Goal: Task Accomplishment & Management: Manage account settings

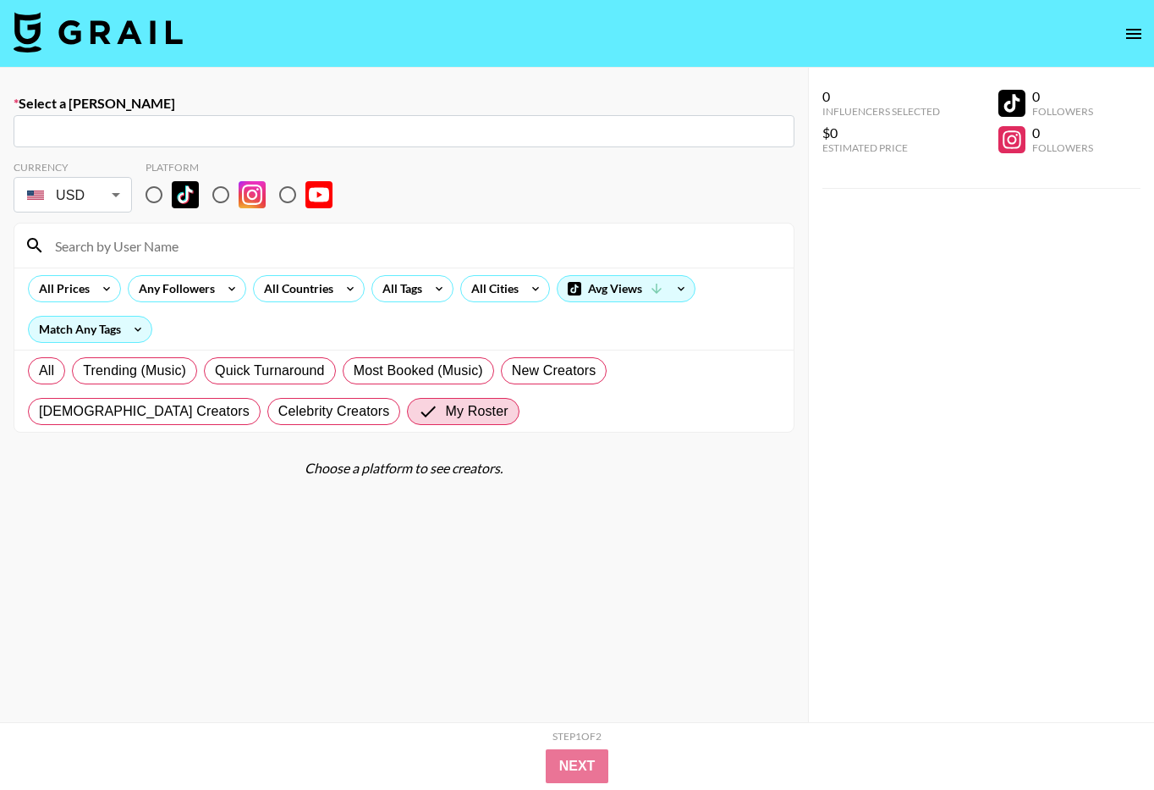
click at [1148, 31] on button "open drawer" at bounding box center [1134, 34] width 34 height 34
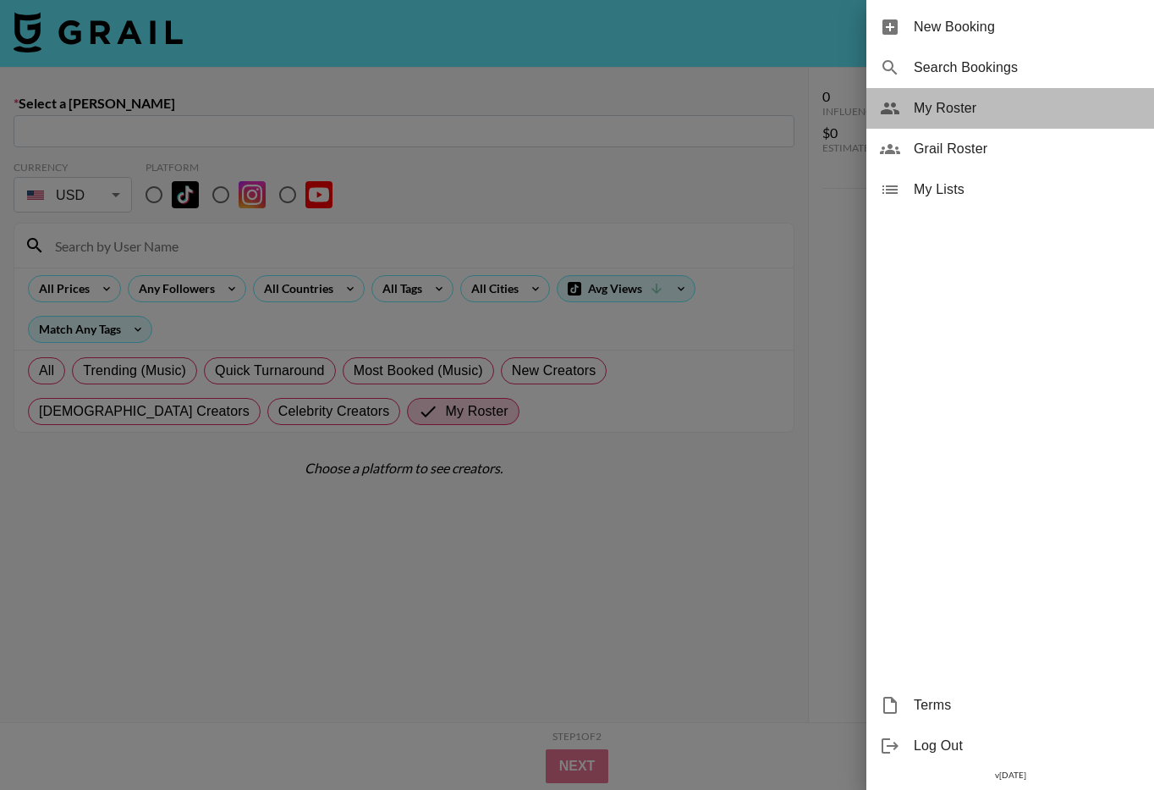
click at [997, 115] on span "My Roster" at bounding box center [1027, 108] width 227 height 20
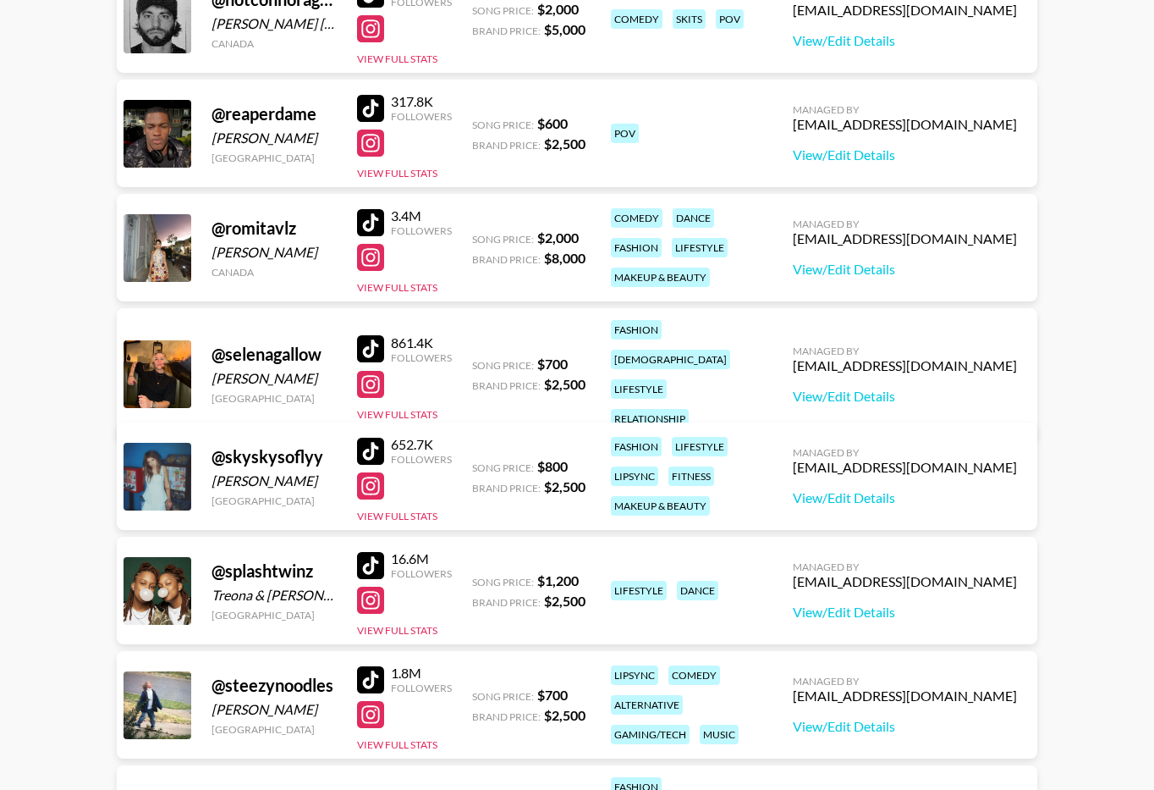
scroll to position [3683, 0]
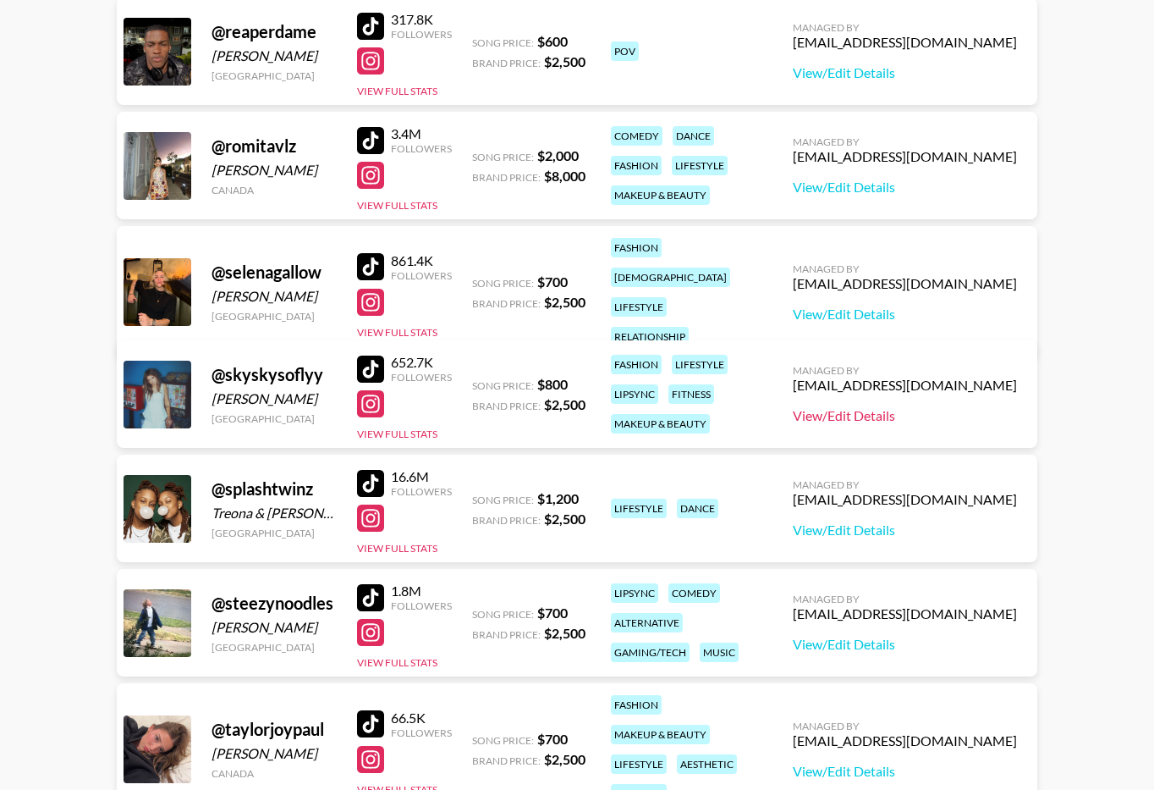
click at [903, 412] on link "View/Edit Details" at bounding box center [905, 415] width 224 height 17
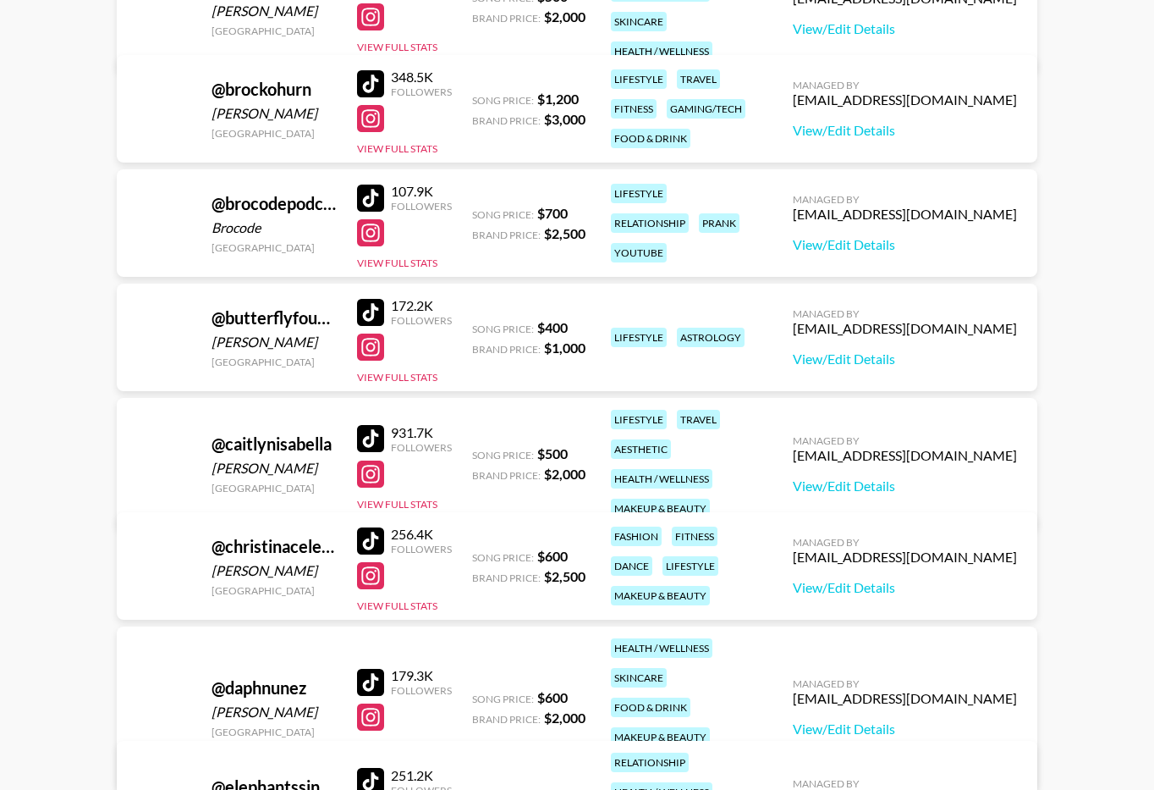
scroll to position [0, 0]
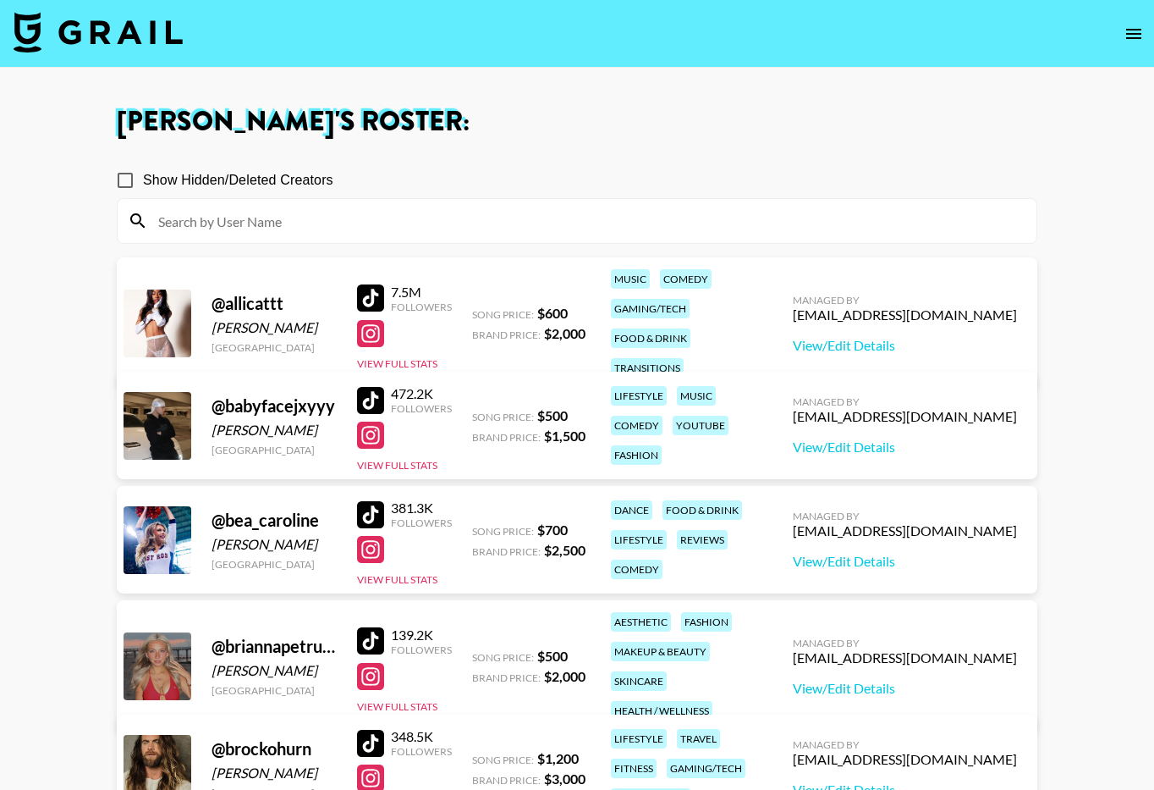
click at [127, 32] on img at bounding box center [98, 32] width 169 height 41
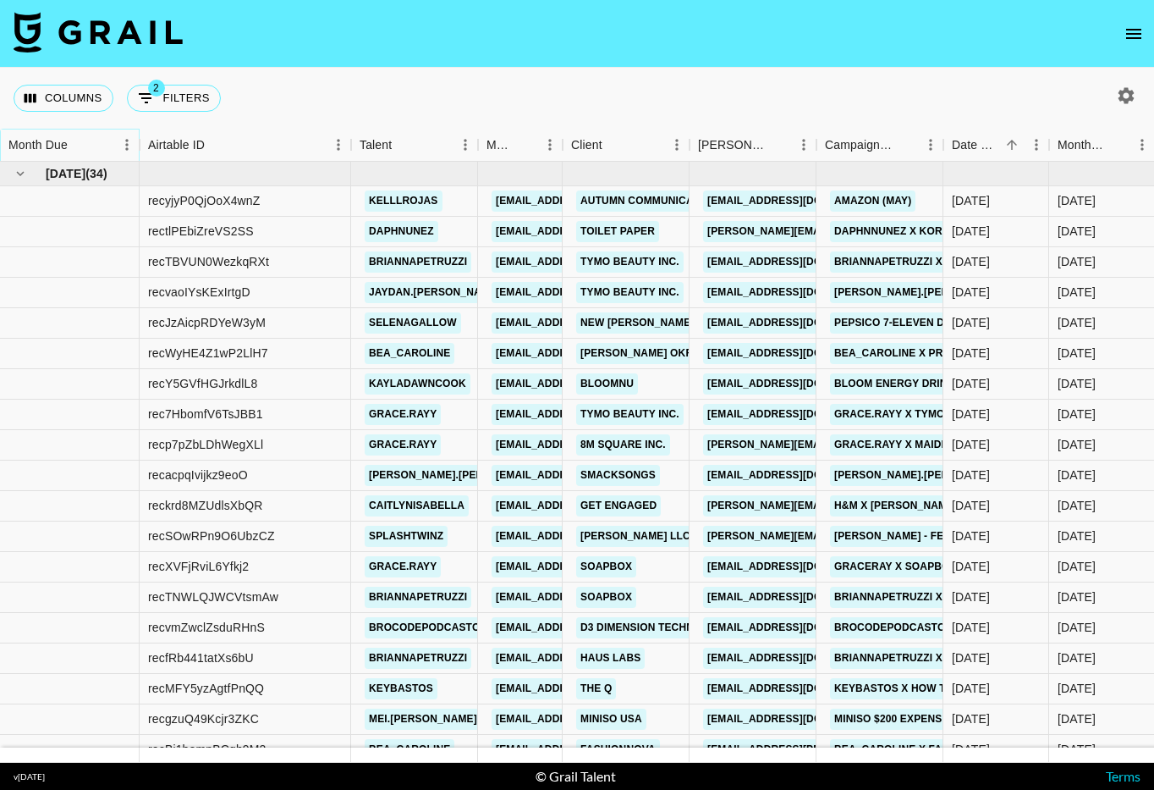
click at [75, 143] on icon "Sort" at bounding box center [79, 145] width 10 height 10
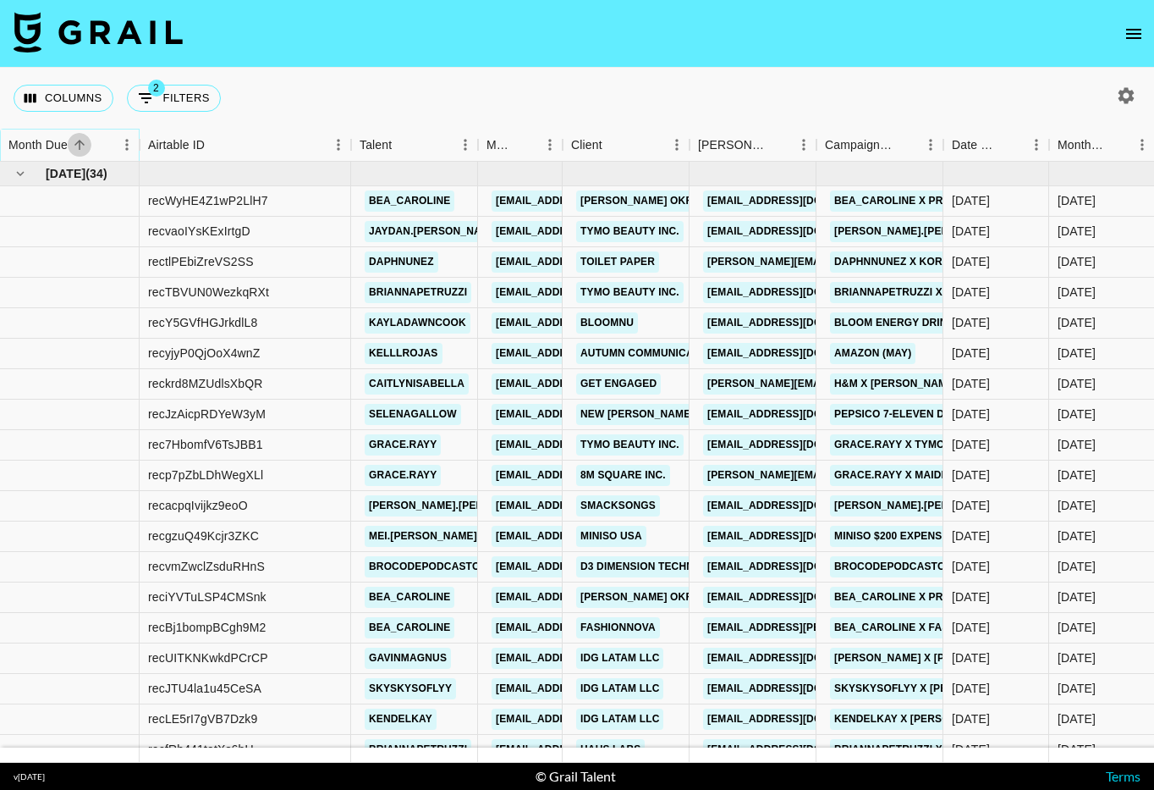
click at [75, 143] on icon "Sort" at bounding box center [79, 145] width 10 height 10
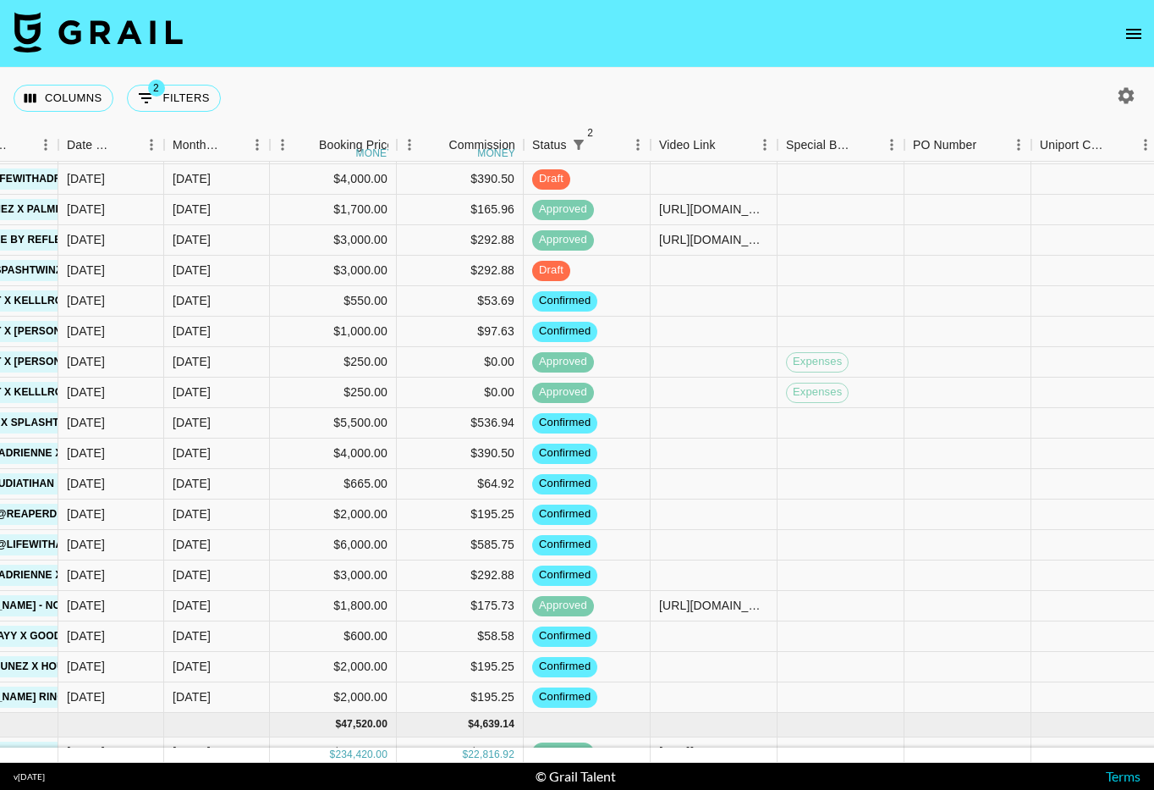
scroll to position [595, 1465]
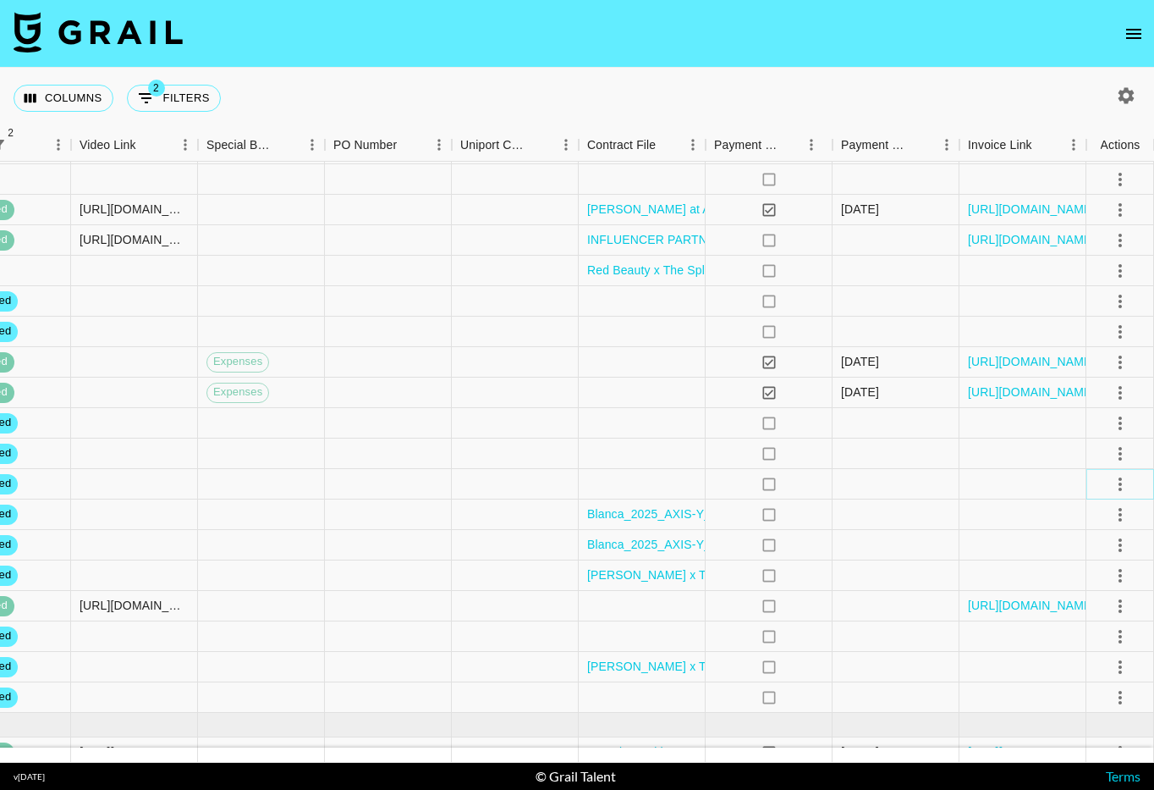
click at [1123, 486] on icon "select merge strategy" at bounding box center [1120, 484] width 20 height 20
click at [1087, 613] on li "Cancel" at bounding box center [1099, 612] width 110 height 30
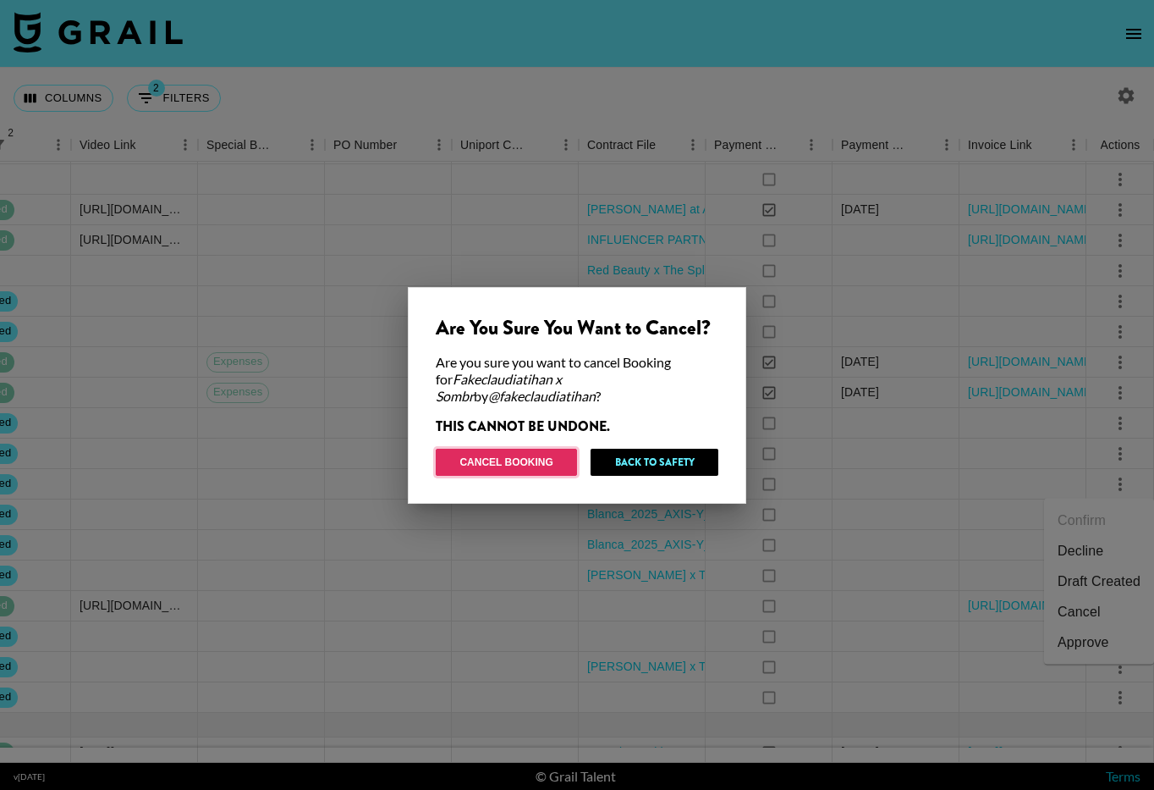
click at [536, 465] on button "Cancel Booking" at bounding box center [506, 462] width 141 height 27
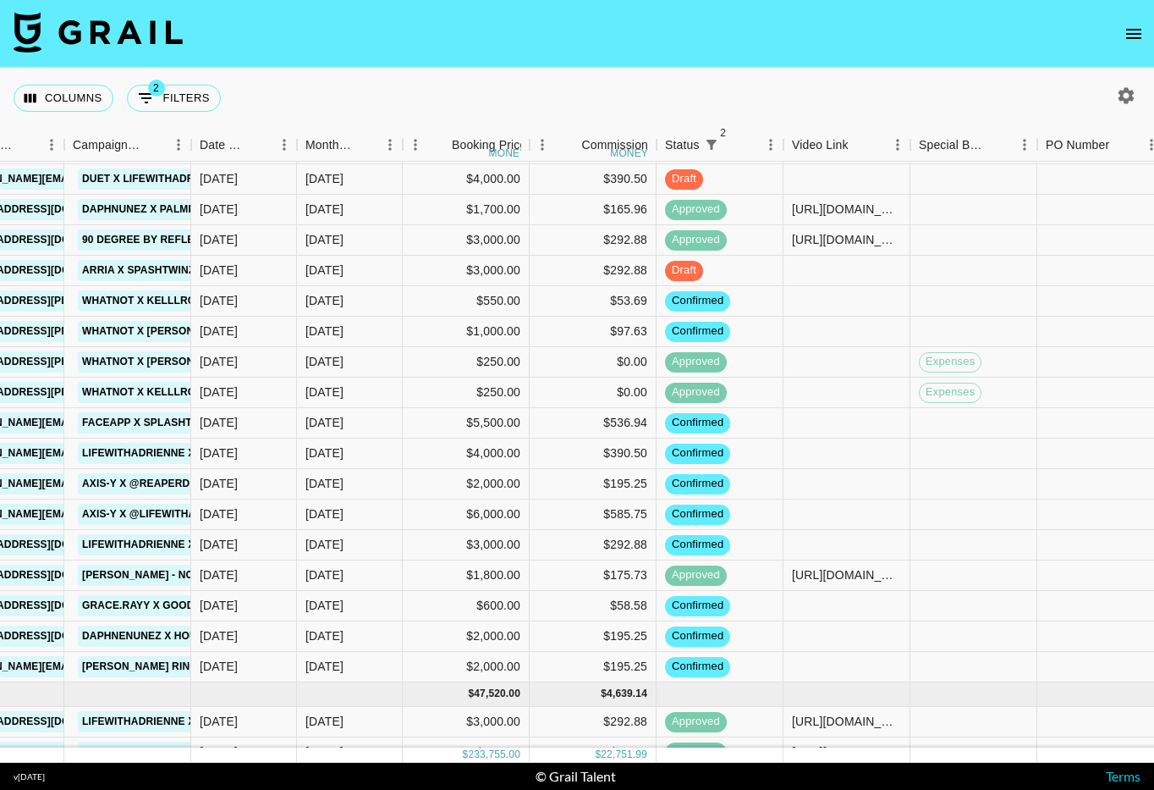
scroll to position [16, 752]
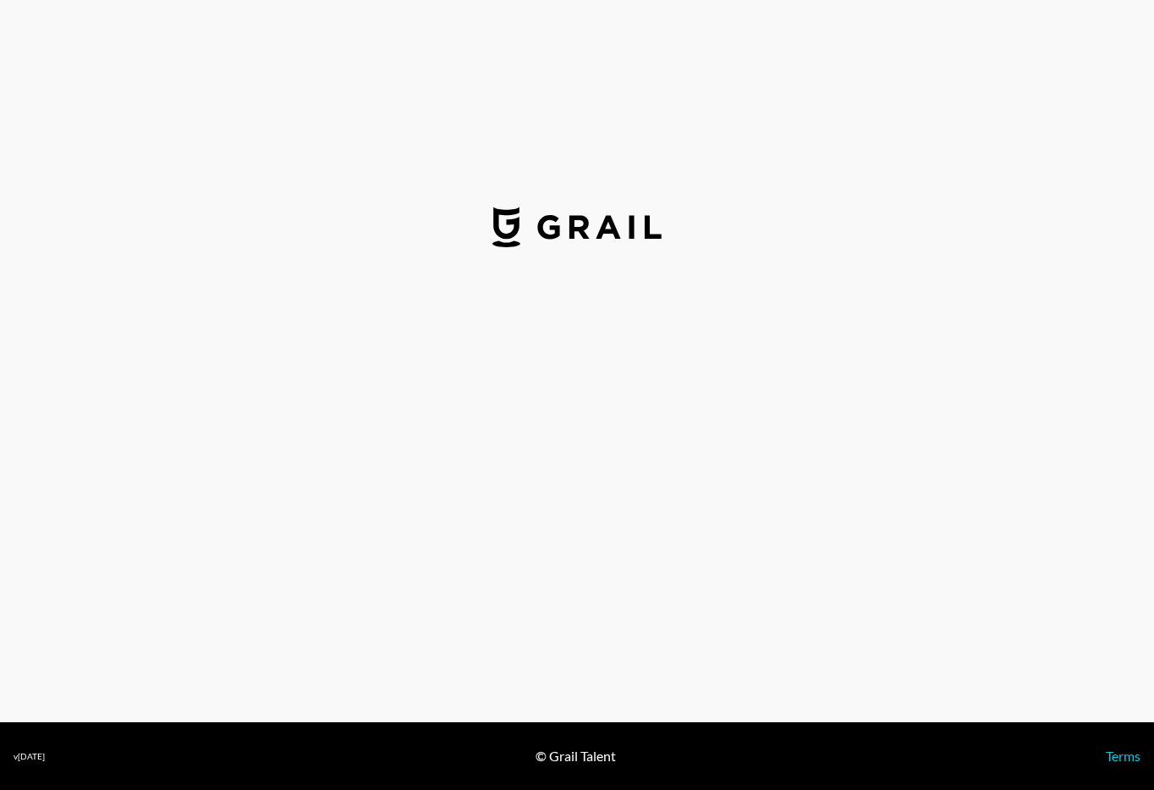
select select "USD"
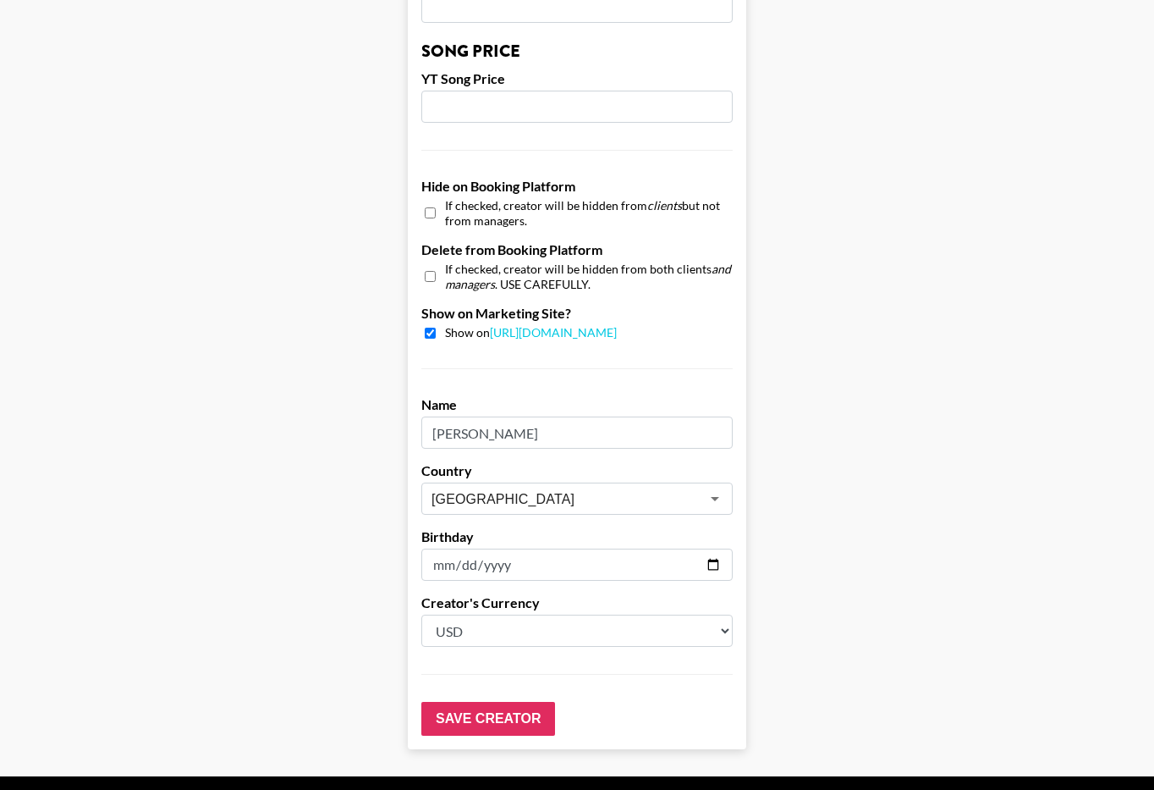
scroll to position [1506, 0]
